Goal: Find contact information: Find contact information

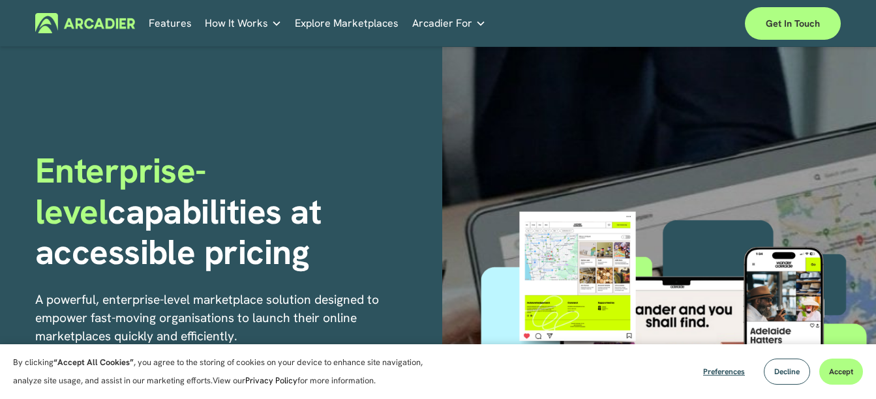
scroll to position [3529, 0]
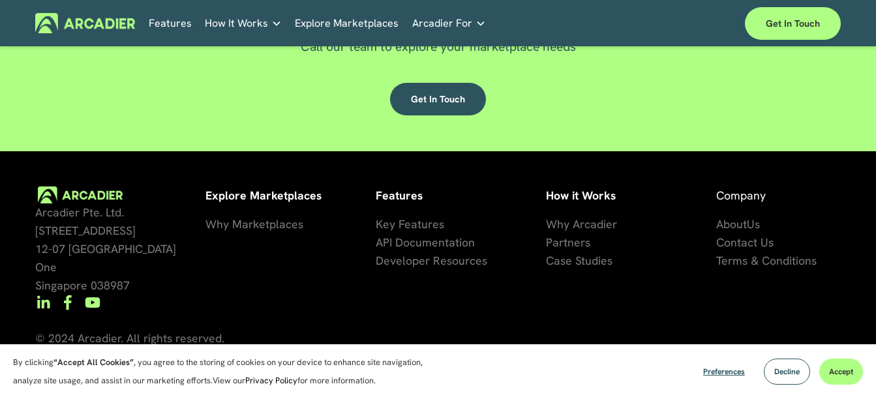
click at [738, 246] on span "Contact Us" at bounding box center [744, 242] width 57 height 15
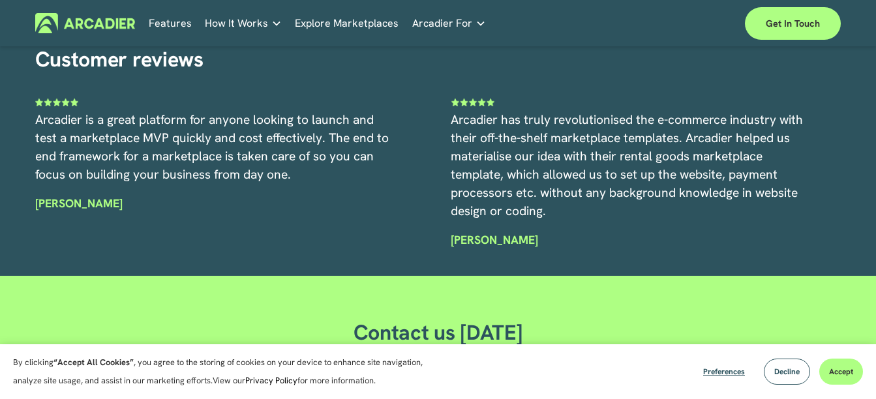
scroll to position [3529, 0]
